Goal: Information Seeking & Learning: Find specific page/section

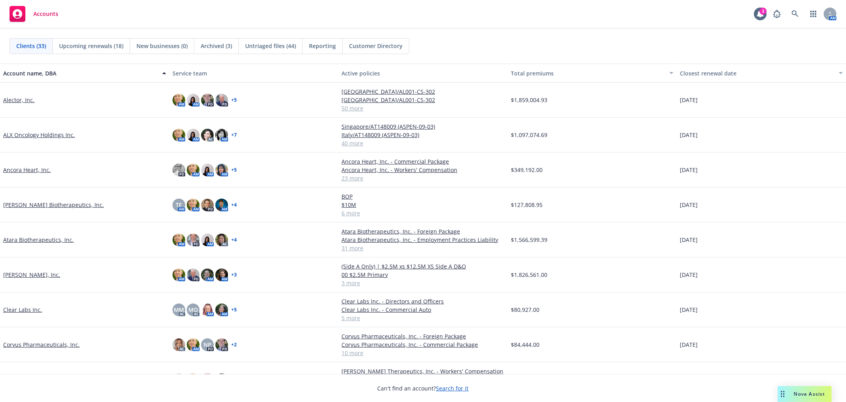
click at [542, 16] on div "Accounts 3 AM" at bounding box center [423, 14] width 846 height 29
click at [795, 8] on link at bounding box center [796, 14] width 16 height 16
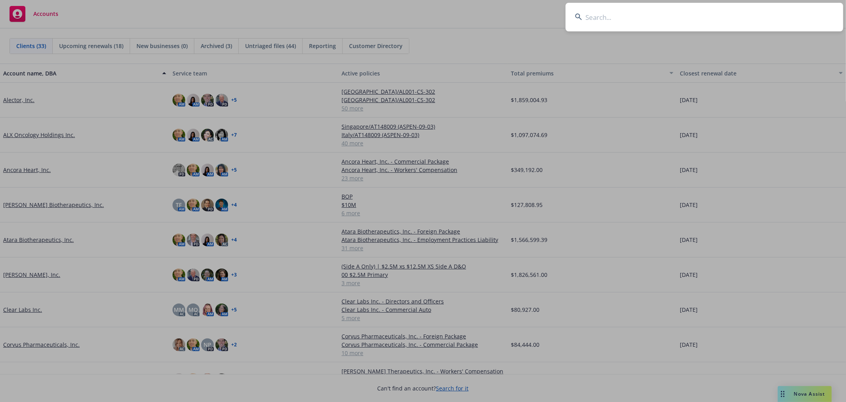
click at [725, 22] on input at bounding box center [705, 17] width 278 height 29
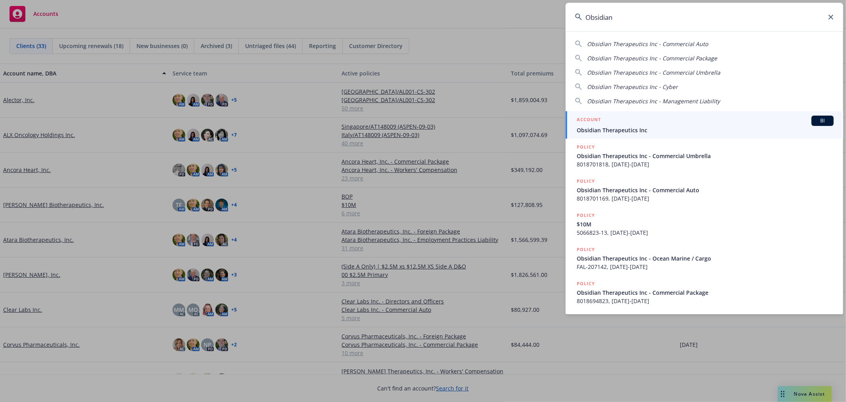
type input "Obsidian"
click at [620, 107] on div "Obsidian Therapeutics Inc - Commercial Auto Obsidian Therapeutics Inc - Commerc…" at bounding box center [705, 172] width 278 height 283
click at [611, 121] on div "ACCOUNT BI" at bounding box center [705, 120] width 257 height 10
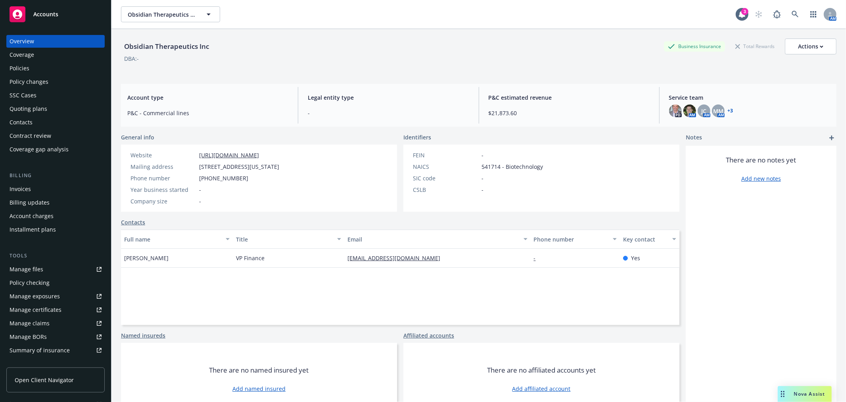
click at [30, 68] on div "Policies" at bounding box center [56, 68] width 92 height 13
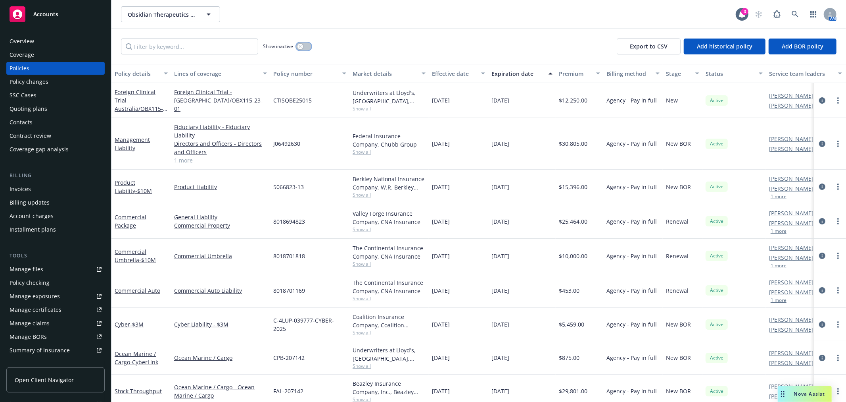
click at [300, 46] on icon "button" at bounding box center [300, 46] width 3 height 3
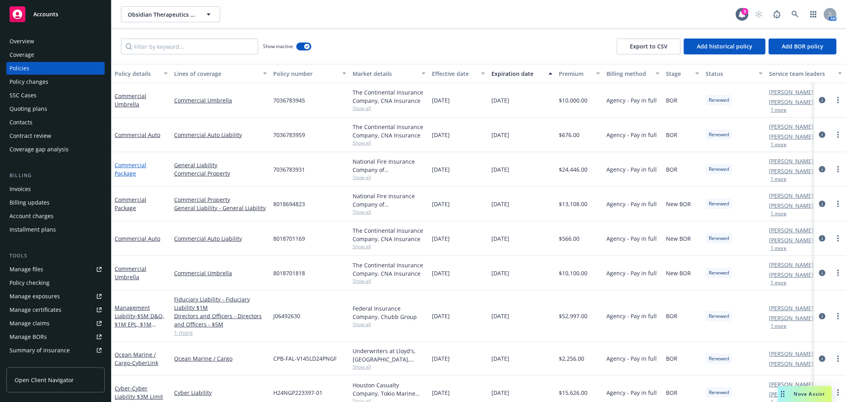
click at [131, 164] on link "Commercial Package" at bounding box center [131, 169] width 32 height 16
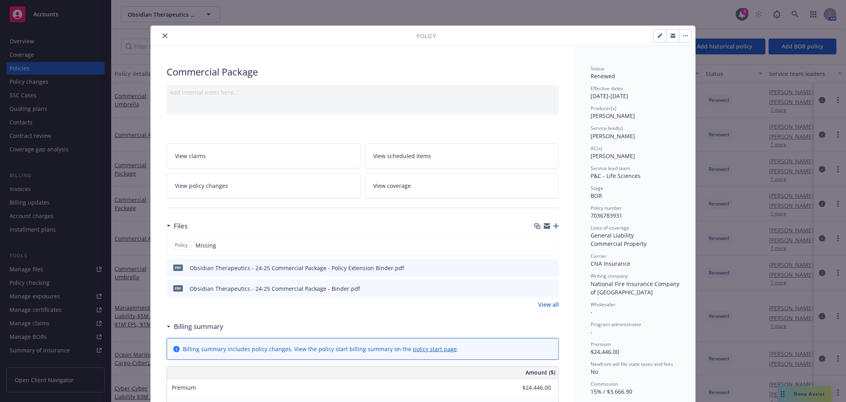
click at [548, 287] on icon "preview file" at bounding box center [551, 288] width 7 height 6
click at [549, 266] on icon "preview file" at bounding box center [551, 267] width 7 height 6
